Goal: Task Accomplishment & Management: Manage account settings

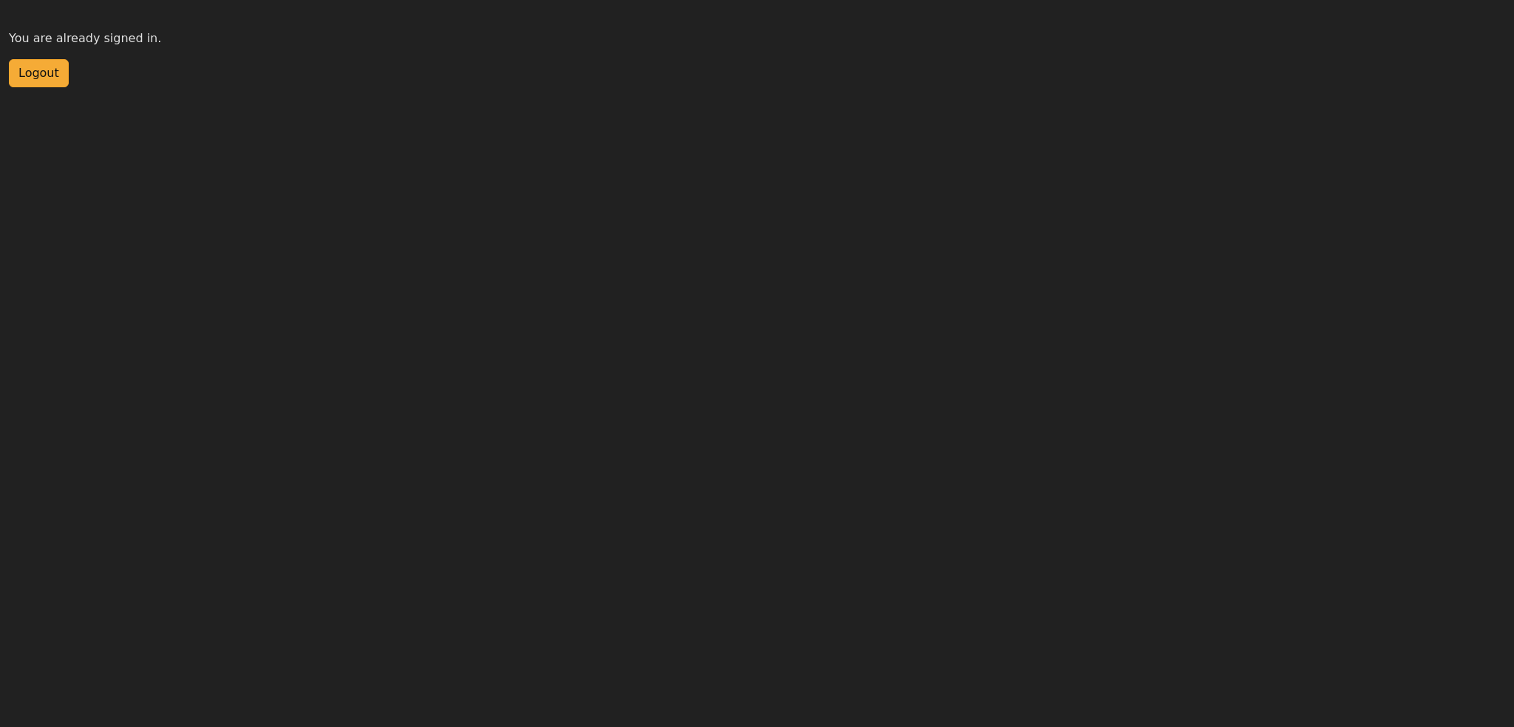
click at [21, 82] on html "You are already signed in. Logout" at bounding box center [757, 43] width 1514 height 87
click at [24, 79] on button "Logout" at bounding box center [39, 73] width 60 height 28
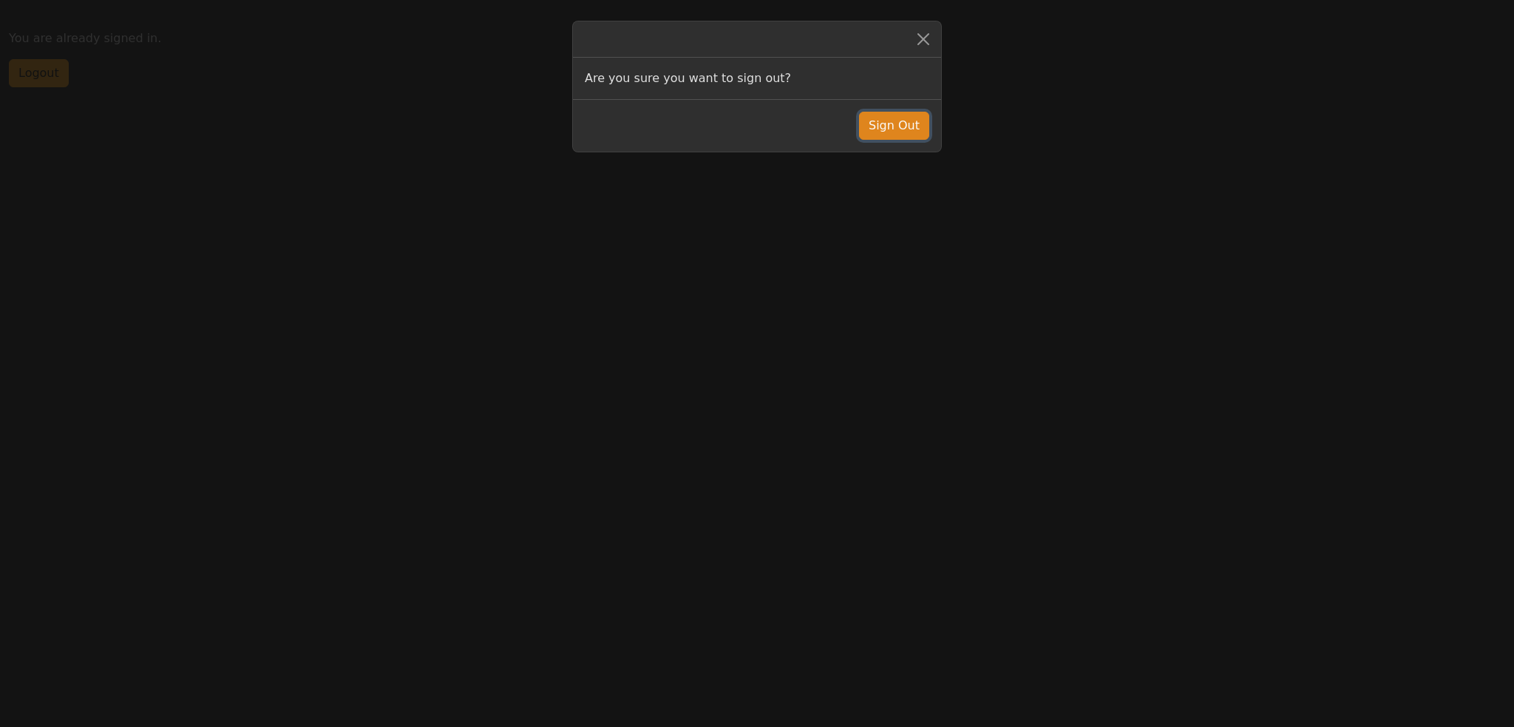
click at [897, 121] on button "Sign Out" at bounding box center [894, 126] width 70 height 28
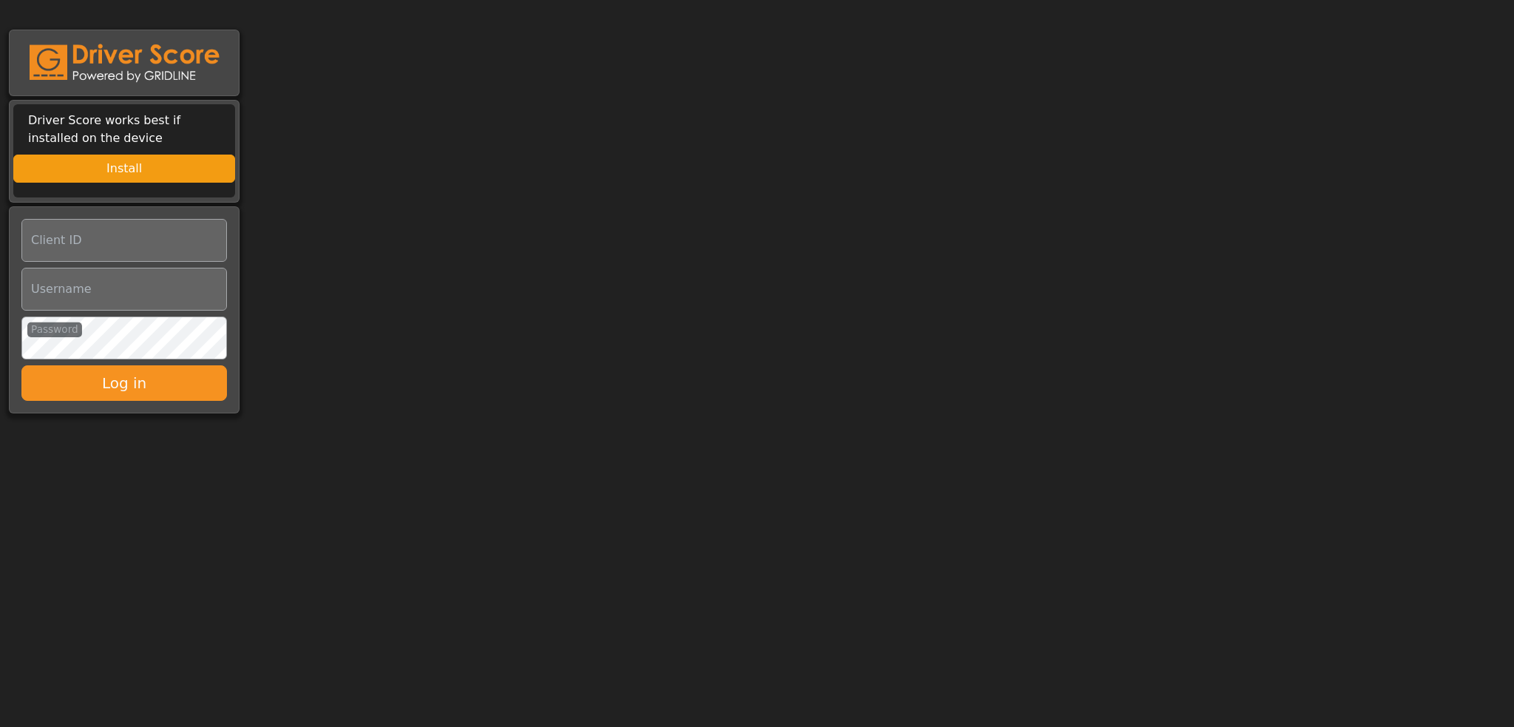
type input "**********"
click at [62, 238] on input "Client ID" at bounding box center [124, 240] width 206 height 43
type input "**********"
click at [115, 386] on button "Log in" at bounding box center [124, 382] width 206 height 35
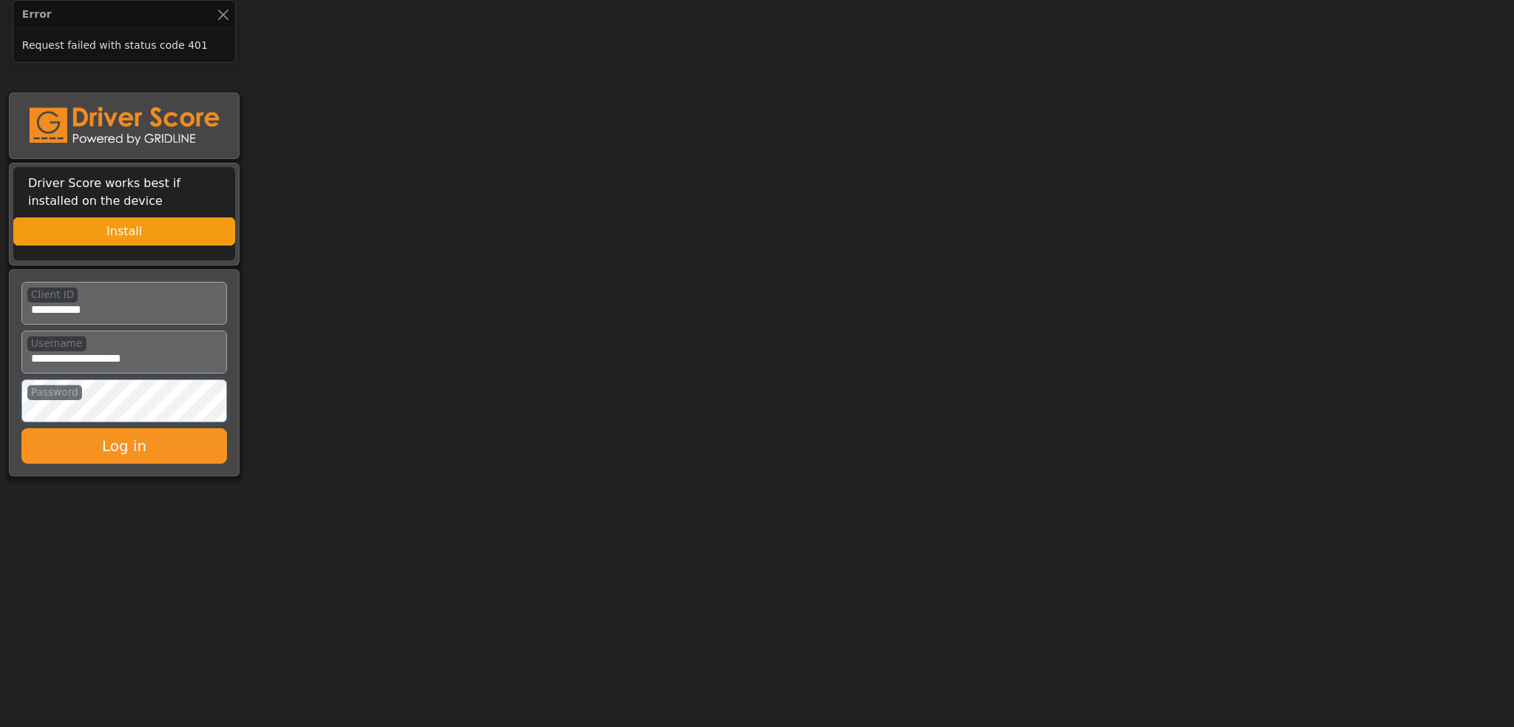
click at [5, 399] on div "Client ID Username Password Log in" at bounding box center [124, 374] width 248 height 211
click at [21, 428] on button "Log in" at bounding box center [124, 445] width 206 height 35
click at [221, 13] on button "Close" at bounding box center [223, 15] width 16 height 16
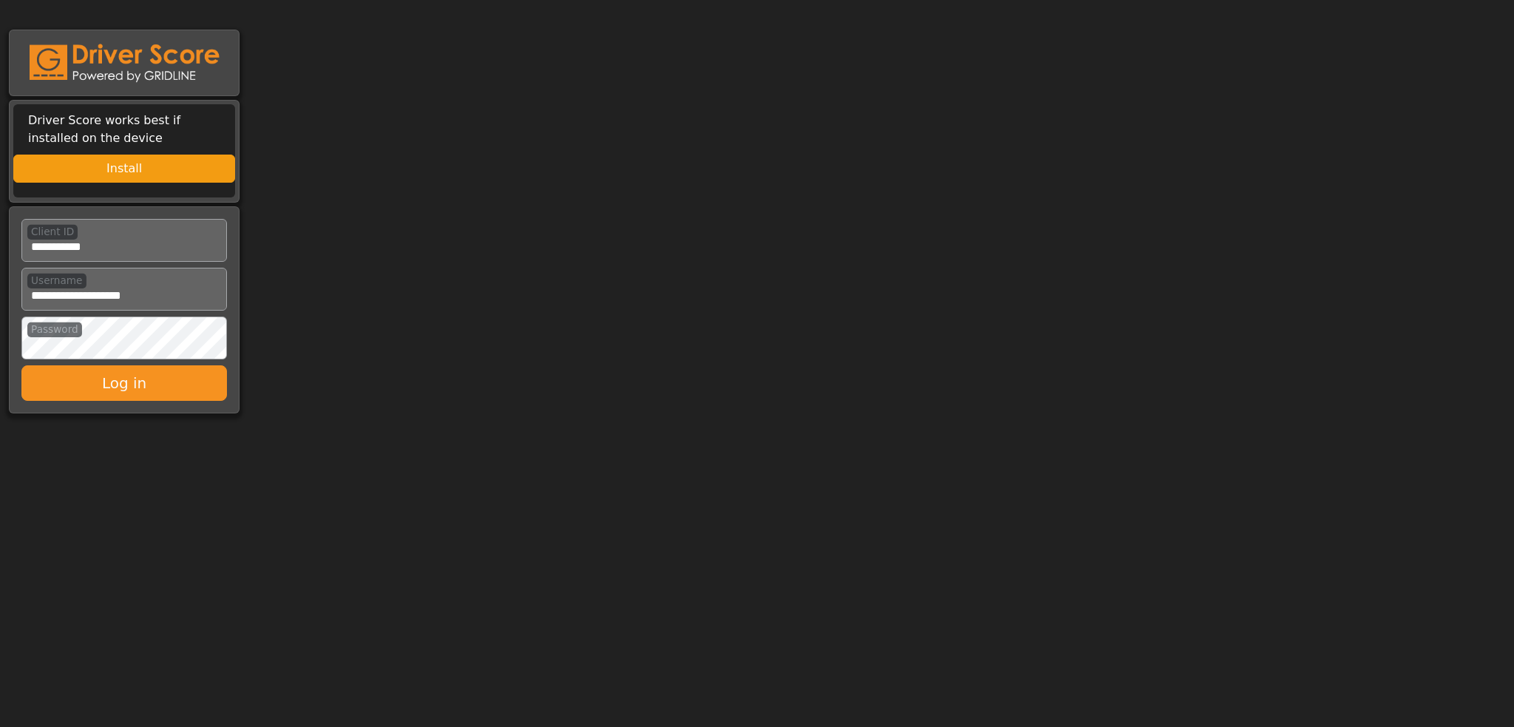
drag, startPoint x: 245, startPoint y: 5, endPoint x: 313, endPoint y: 307, distance: 309.1
click at [339, 284] on body "Driver Score works best if installed on the device Install Client ID Username P…" at bounding box center [757, 209] width 1514 height 418
click at [104, 373] on button "Log in" at bounding box center [124, 382] width 206 height 35
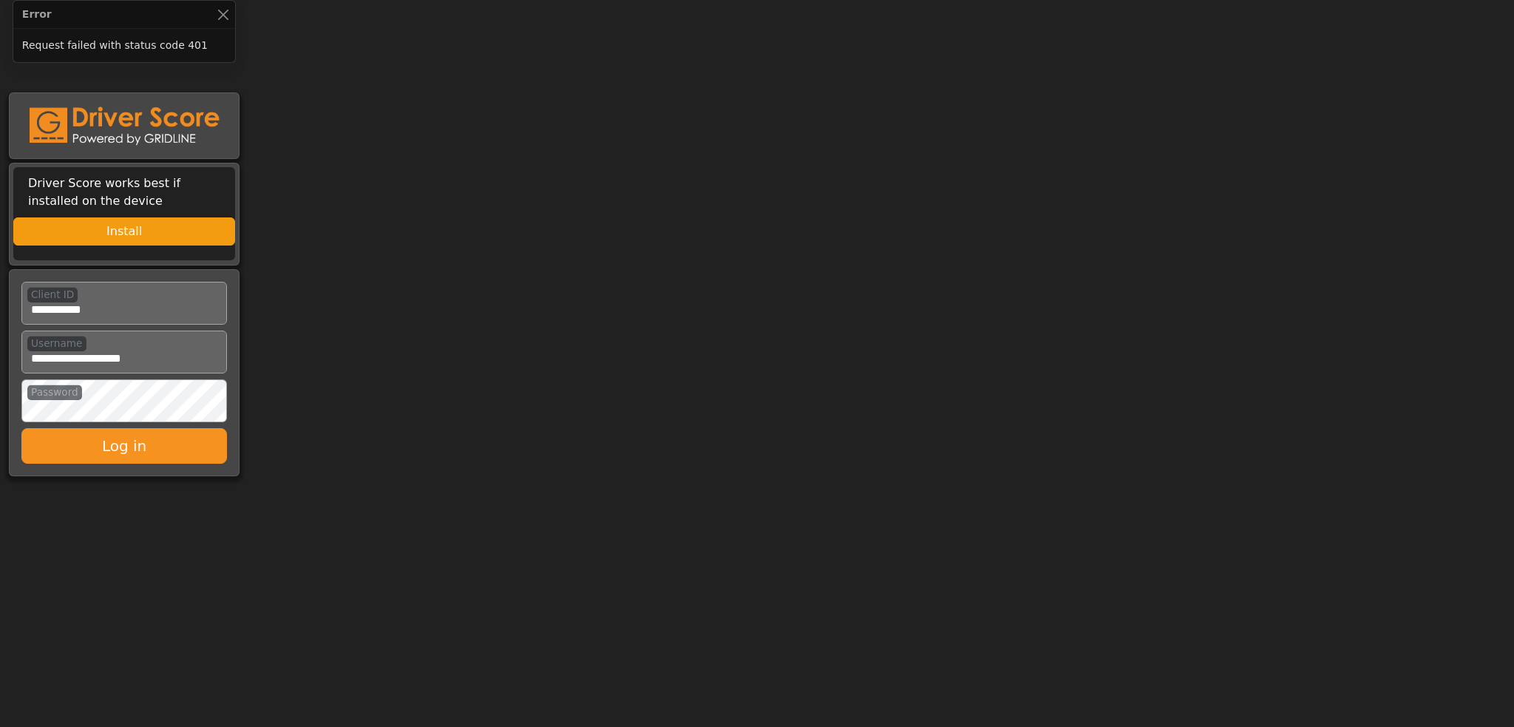
click at [462, 234] on body "Error Request failed with status code 401 Driver Score works best if installed …" at bounding box center [757, 240] width 1514 height 481
click at [231, 16] on div "Error" at bounding box center [124, 15] width 223 height 28
click at [226, 16] on button "Close" at bounding box center [223, 15] width 16 height 16
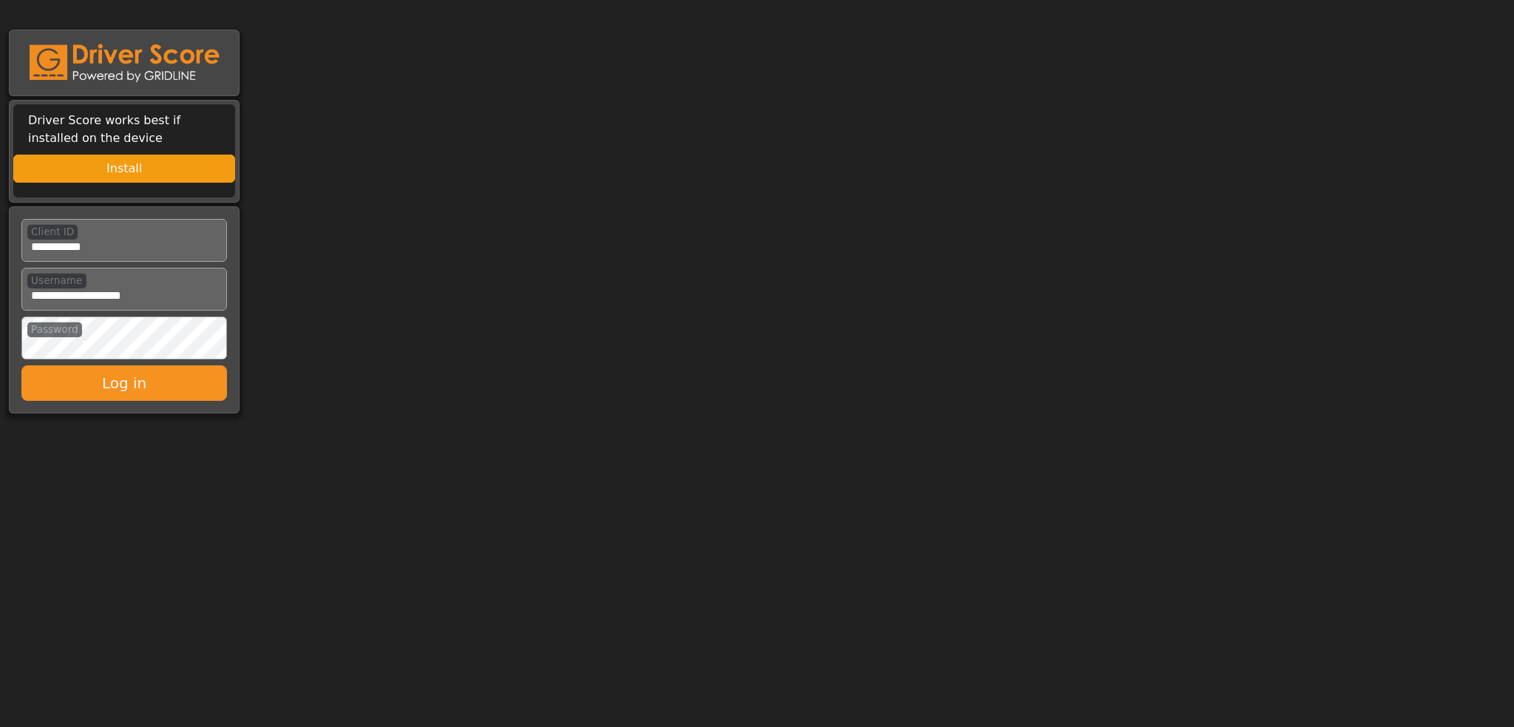
click at [406, 176] on body "Driver Score works best if installed on the device Install Client ID Username P…" at bounding box center [757, 209] width 1514 height 418
